Goal: Navigation & Orientation: Find specific page/section

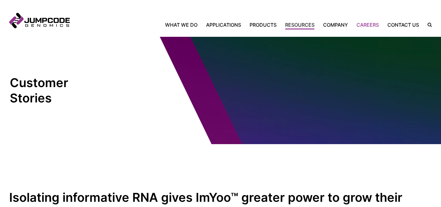
click at [365, 23] on link "Careers" at bounding box center [367, 24] width 31 height 7
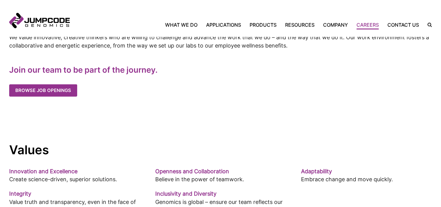
scroll to position [352, 0]
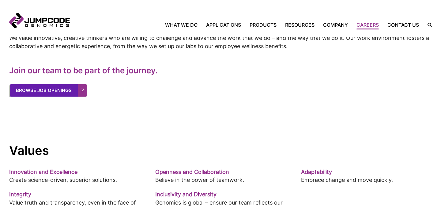
click at [73, 93] on link "Browse Job Openings" at bounding box center [48, 90] width 77 height 12
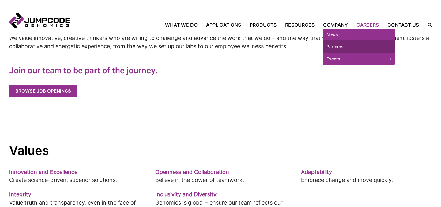
click at [334, 46] on link "Partners" at bounding box center [359, 46] width 72 height 12
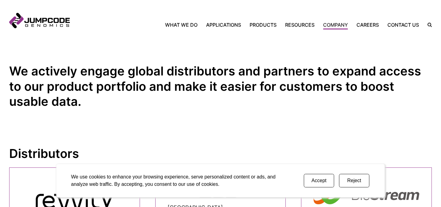
scroll to position [127, 0]
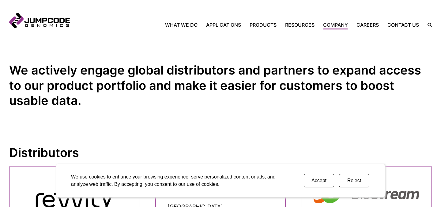
click at [353, 177] on button "Reject" at bounding box center [354, 180] width 30 height 13
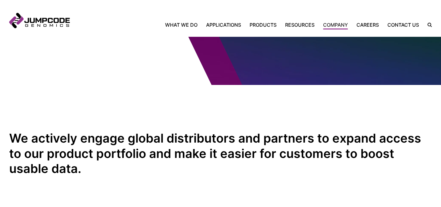
scroll to position [0, 0]
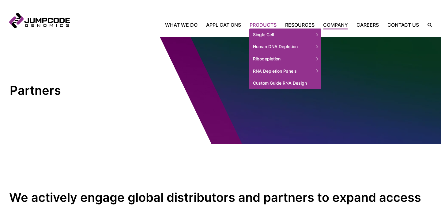
click at [259, 27] on link "Products" at bounding box center [263, 24] width 36 height 7
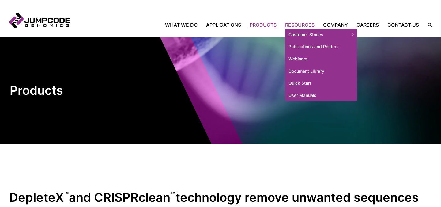
click at [303, 26] on link "Resources" at bounding box center [300, 24] width 38 height 7
